Goal: Task Accomplishment & Management: Use online tool/utility

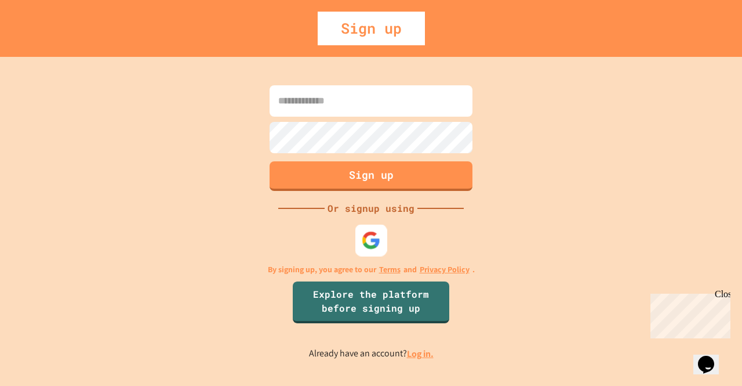
click at [365, 237] on img at bounding box center [371, 239] width 19 height 19
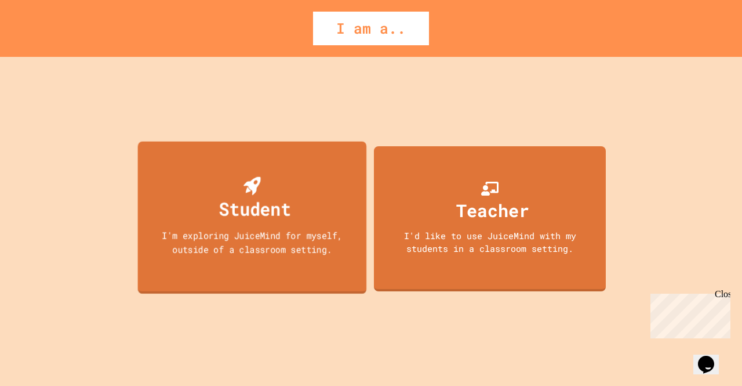
click at [318, 257] on div "Student I'm exploring JuiceMind for myself, outside of a classroom setting." at bounding box center [252, 217] width 229 height 152
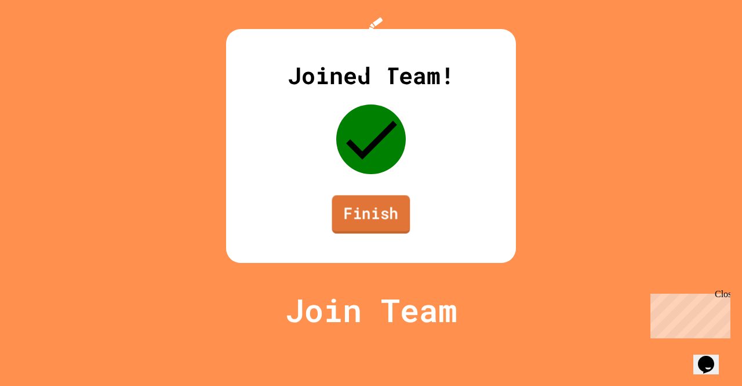
click at [379, 233] on link "Finish" at bounding box center [371, 214] width 78 height 38
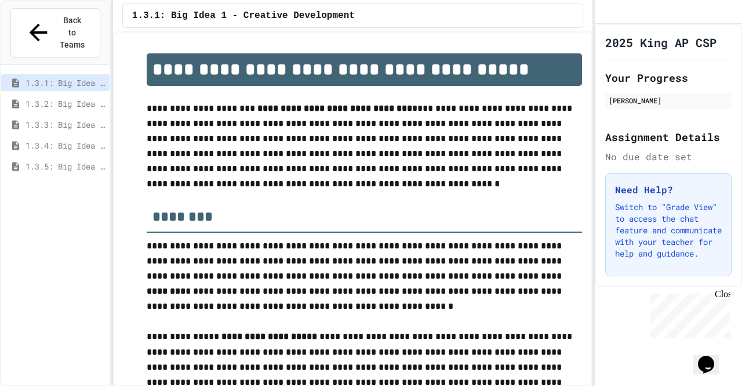
click at [360, 259] on p "**********" at bounding box center [364, 260] width 435 height 45
